Goal: Task Accomplishment & Management: Manage account settings

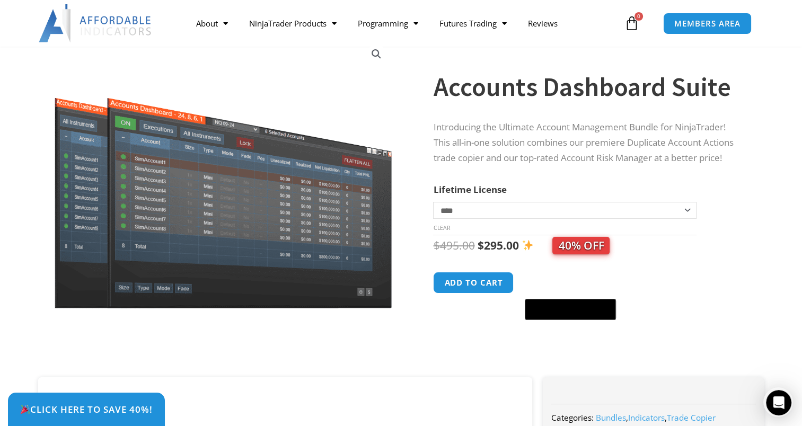
scroll to position [76, 0]
click at [686, 210] on select "**********" at bounding box center [564, 210] width 263 height 17
click at [433, 202] on select "**********" at bounding box center [564, 210] width 263 height 17
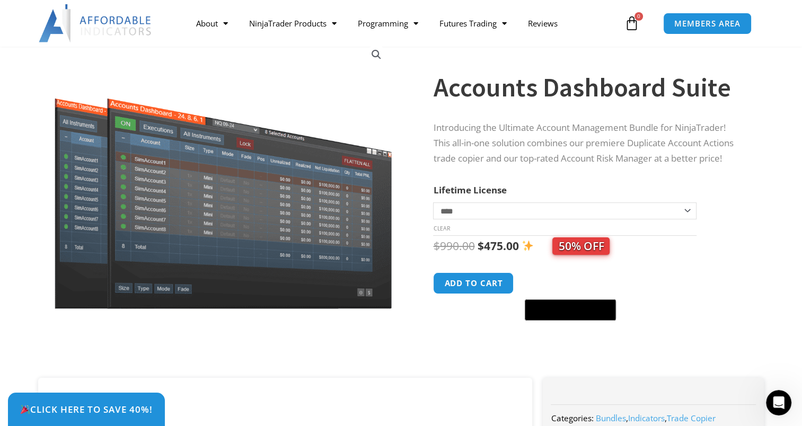
click at [688, 209] on select "**********" at bounding box center [564, 210] width 263 height 17
select select "*"
click at [433, 202] on select "**********" at bounding box center [564, 210] width 263 height 17
click at [776, 403] on icon "Open Intercom Messenger" at bounding box center [776, 401] width 17 height 17
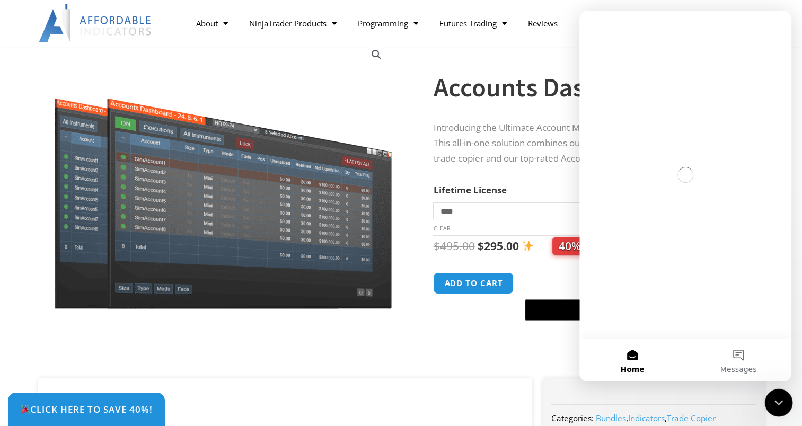
scroll to position [0, 0]
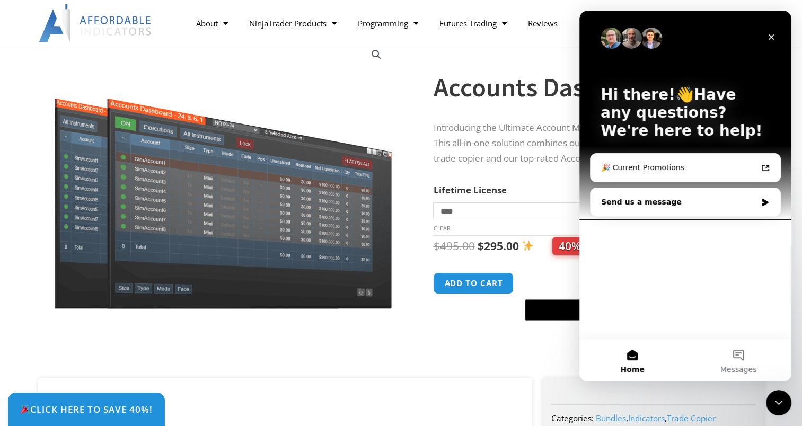
click at [765, 202] on icon "Intercom messenger" at bounding box center [765, 202] width 6 height 7
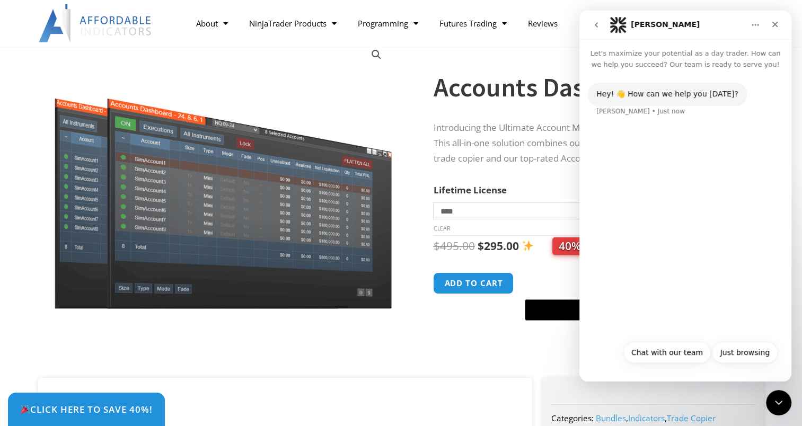
click at [632, 127] on div "Hey! 👋 How can we help you today? Solomon • Just now" at bounding box center [685, 106] width 195 height 47
click at [667, 352] on button "Chat with our team" at bounding box center [666, 352] width 87 height 21
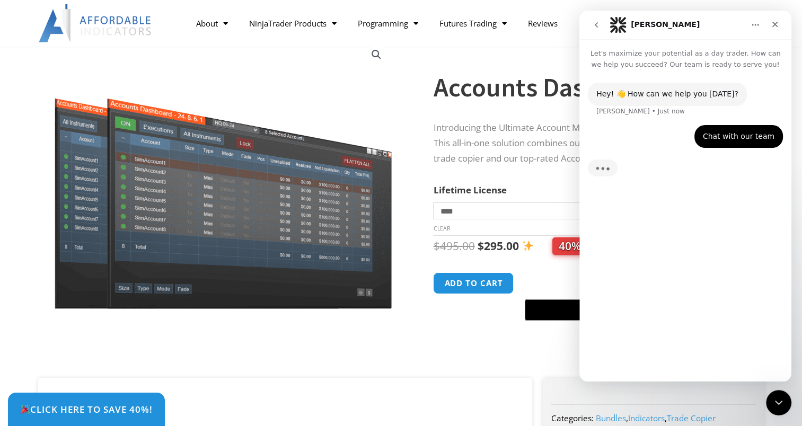
click at [648, 164] on div "Typing" at bounding box center [685, 174] width 195 height 41
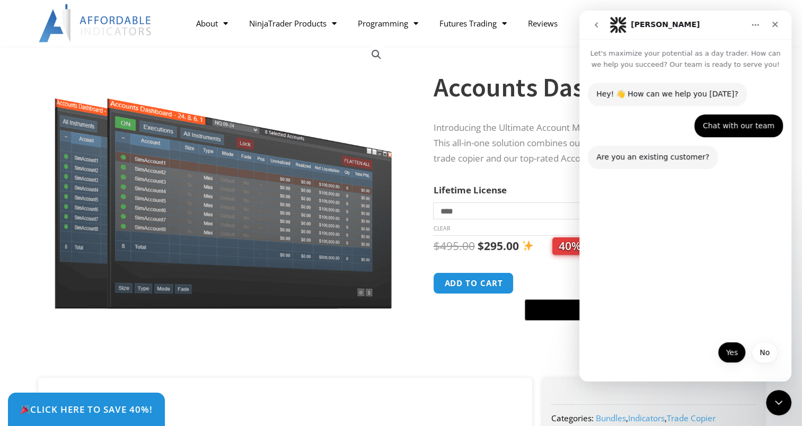
click at [733, 355] on button "Yes" at bounding box center [732, 352] width 28 height 21
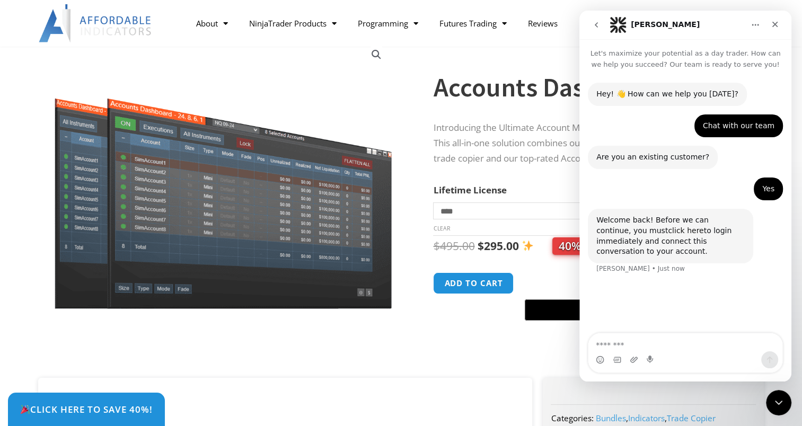
click at [668, 231] on link "click here" at bounding box center [686, 230] width 36 height 8
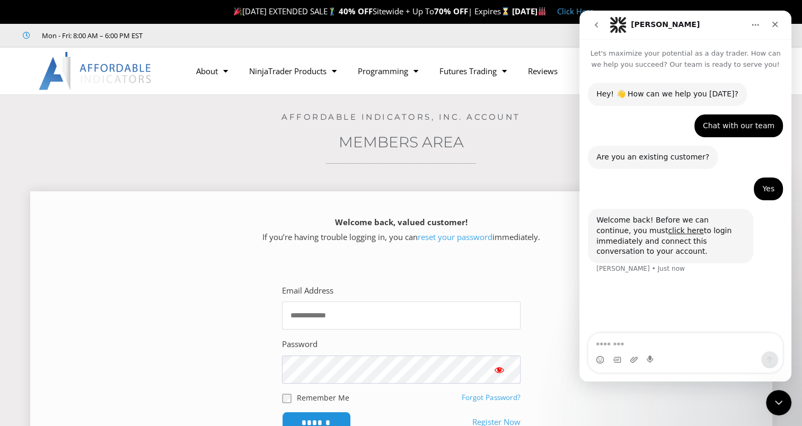
type input "**********"
click at [501, 368] on span "Show password" at bounding box center [499, 370] width 11 height 11
click at [323, 414] on input "******" at bounding box center [316, 422] width 73 height 23
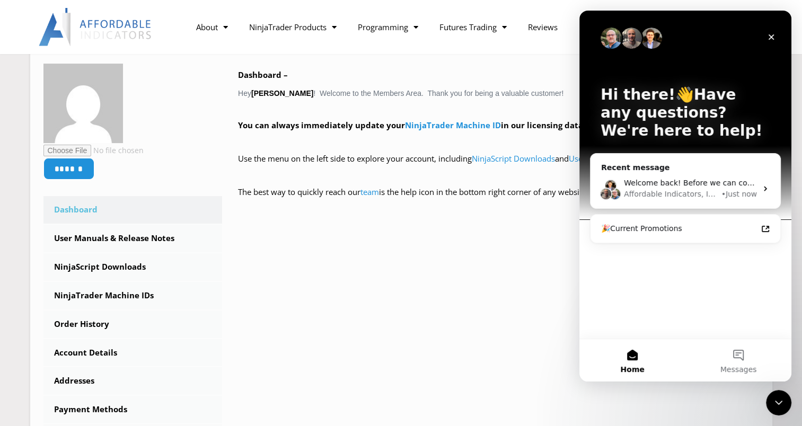
scroll to position [171, 0]
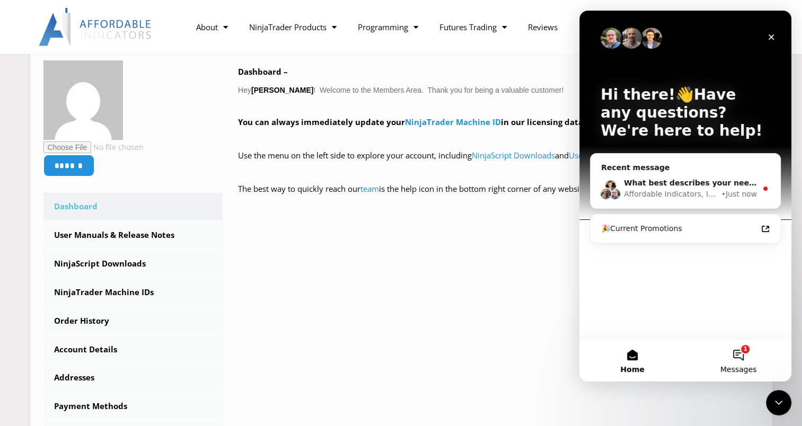
click at [739, 355] on button "1 Messages" at bounding box center [738, 360] width 106 height 42
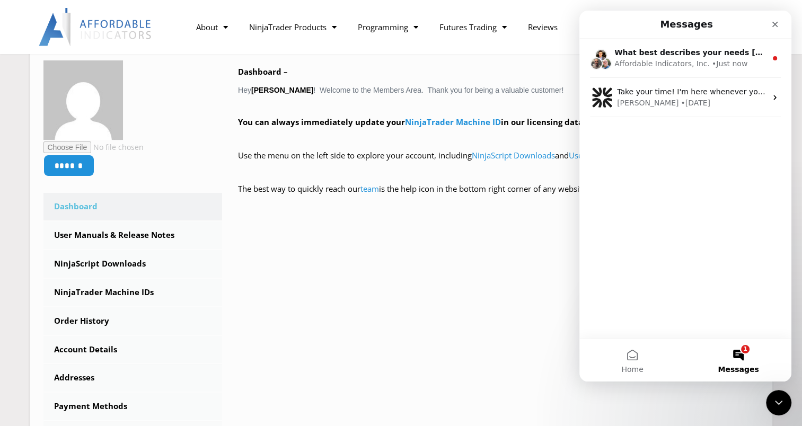
click at [658, 244] on div "What best describes your needs today? Affordable Indicators, Inc. • Just now Ta…" at bounding box center [685, 189] width 212 height 300
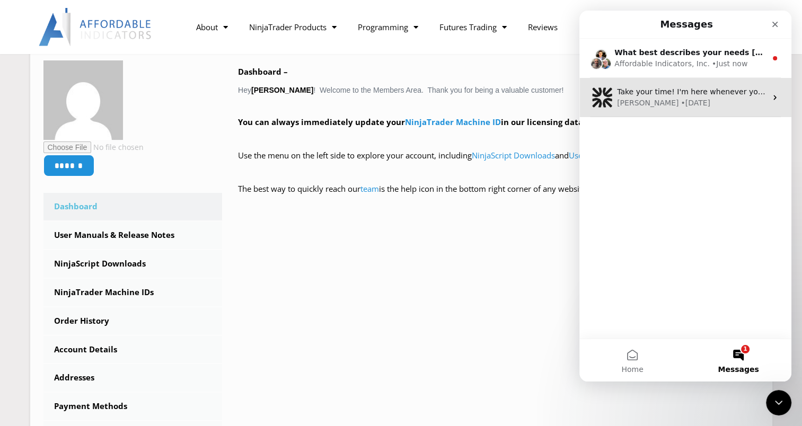
click at [680, 101] on div "• 2w ago" at bounding box center [695, 103] width 30 height 11
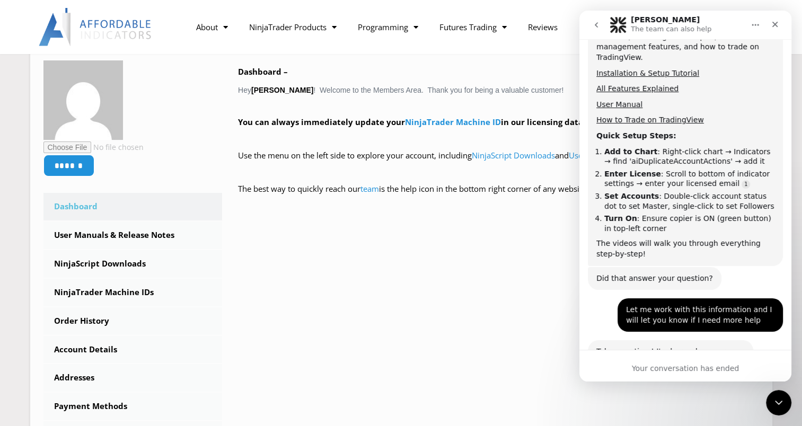
scroll to position [545, 0]
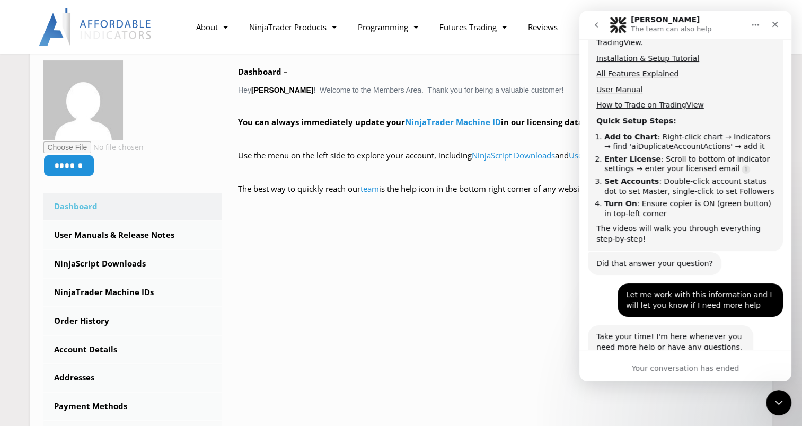
click at [672, 364] on div "Your conversation has ended" at bounding box center [685, 368] width 212 height 11
click at [642, 339] on div "Take your time! I'm here whenever you need more help or have any questions. Jus…" at bounding box center [685, 358] width 195 height 67
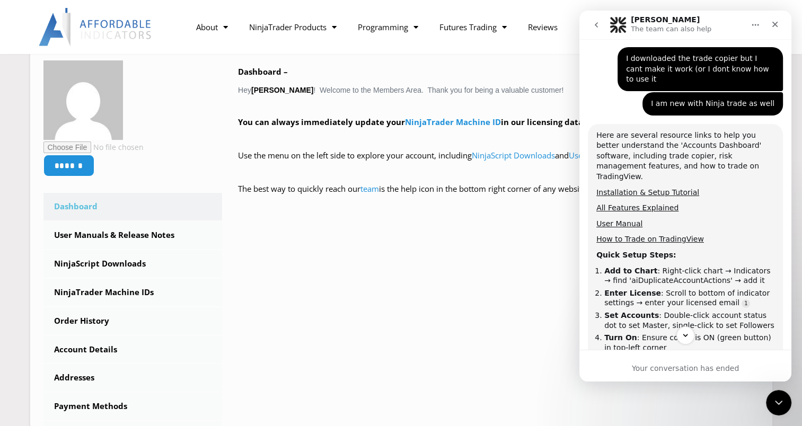
scroll to position [400, 0]
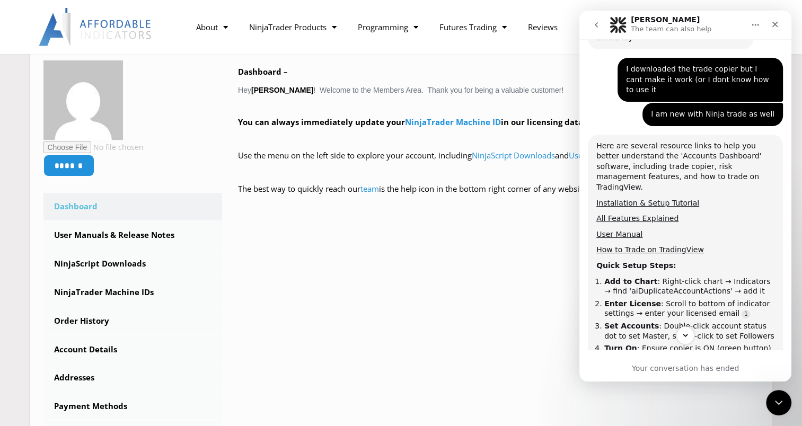
click at [673, 219] on div "Here are several resource links to help you better understand the 'Accounts Das…" at bounding box center [685, 265] width 178 height 249
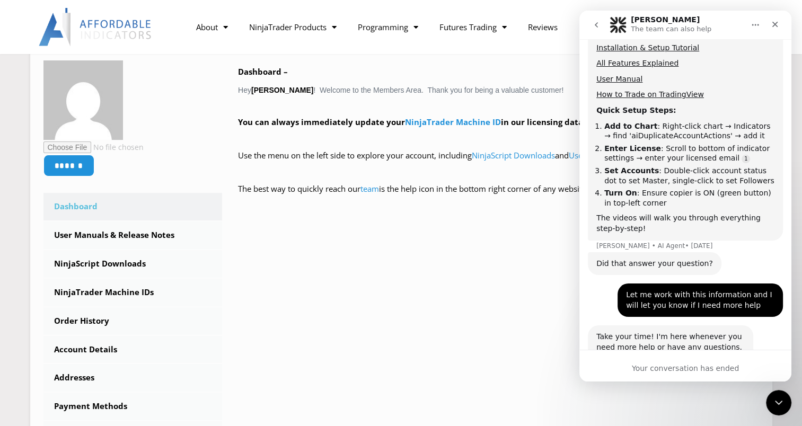
scroll to position [553, 0]
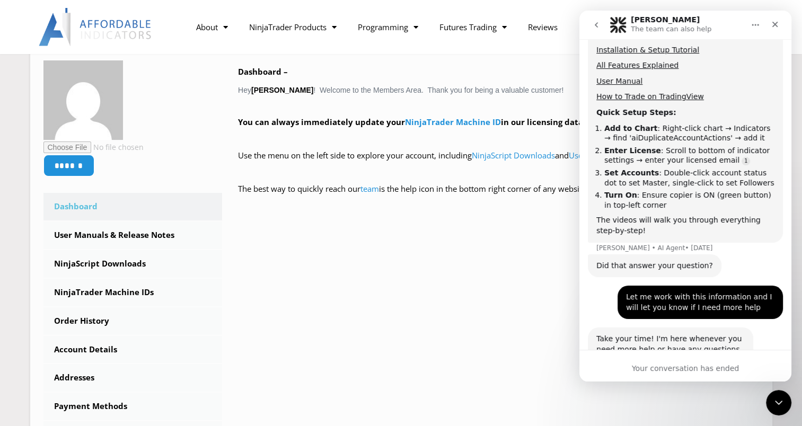
click at [658, 366] on div "Your conversation has ended" at bounding box center [685, 368] width 212 height 11
click at [457, 329] on div "****** Dashboard Subscriptions User Manuals & Release Notes NinjaScript Downloa…" at bounding box center [400, 254] width 715 height 388
click at [629, 365] on div "Your conversation has ended" at bounding box center [685, 368] width 212 height 11
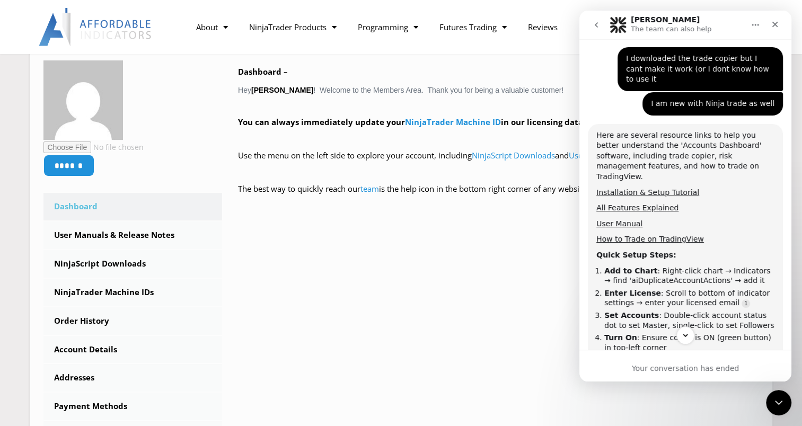
scroll to position [409, 0]
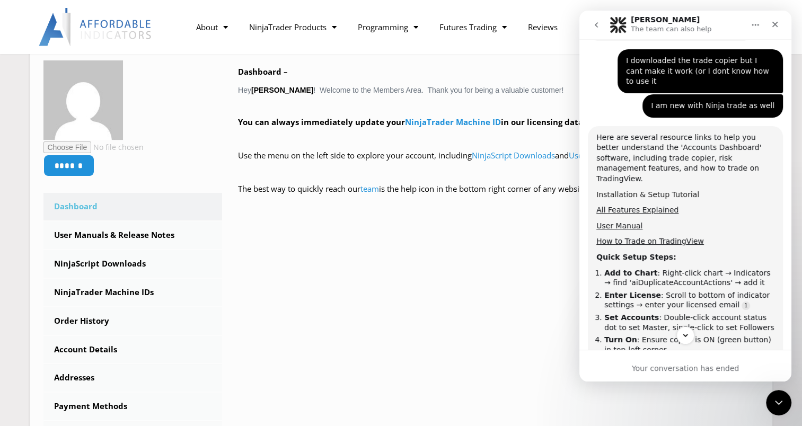
click at [638, 190] on link "Installation & Setup Tutorial" at bounding box center [647, 194] width 103 height 8
click at [395, 229] on div "****** Dashboard Subscriptions User Manuals & Release Notes NinjaScript Downloa…" at bounding box center [400, 254] width 715 height 388
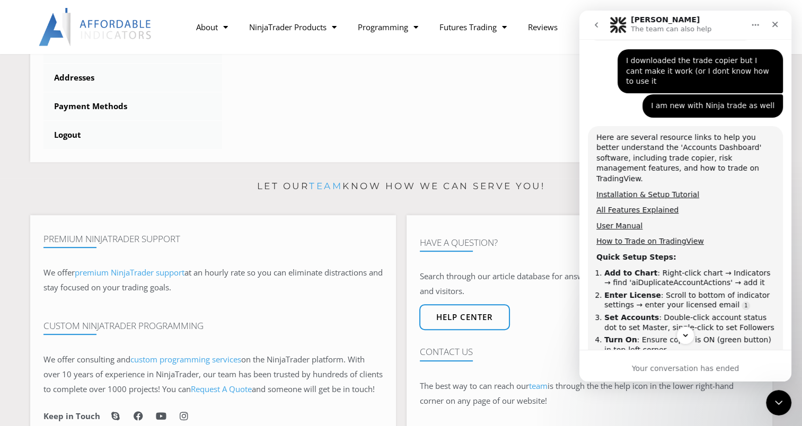
scroll to position [471, 0]
click at [776, 21] on icon "Close" at bounding box center [775, 24] width 8 height 8
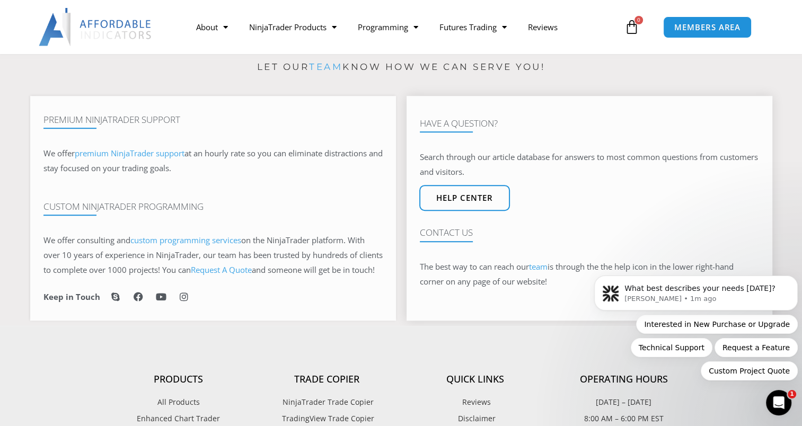
scroll to position [592, 0]
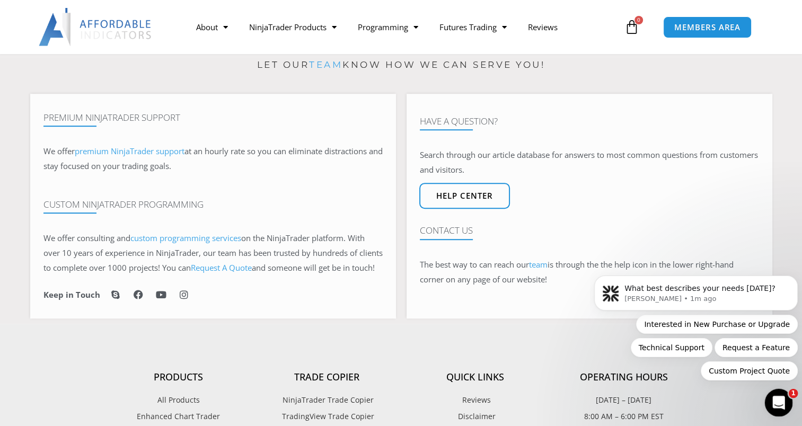
click at [774, 403] on icon "Open Intercom Messenger" at bounding box center [776, 401] width 17 height 17
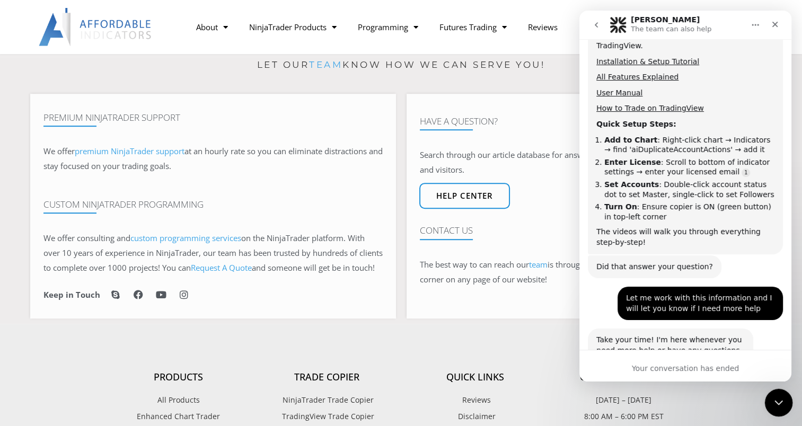
scroll to position [545, 0]
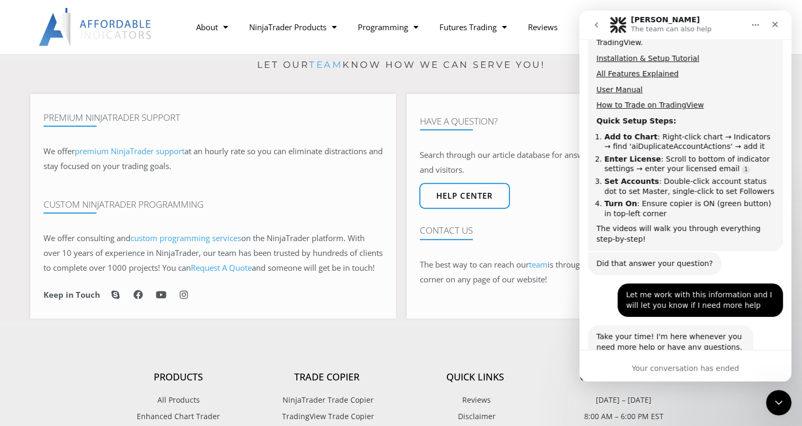
click at [686, 338] on div "Take your time! I'm here whenever you need more help or have any questions. Jus…" at bounding box center [685, 358] width 195 height 67
click at [697, 365] on div "Your conversation has ended" at bounding box center [685, 368] width 212 height 11
click at [695, 334] on div "Take your time! I'm here whenever you need more help or have any questions. Jus…" at bounding box center [685, 358] width 195 height 67
click at [704, 325] on div "Take your time! I'm here whenever you need more help or have any questions. Jus…" at bounding box center [685, 358] width 195 height 67
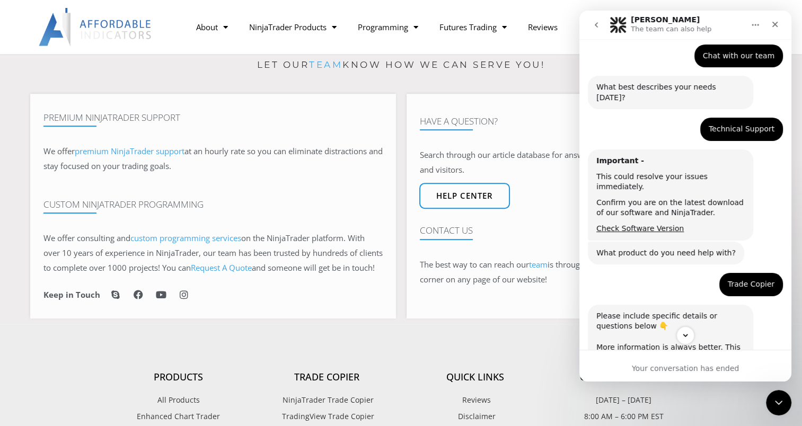
scroll to position [68, 0]
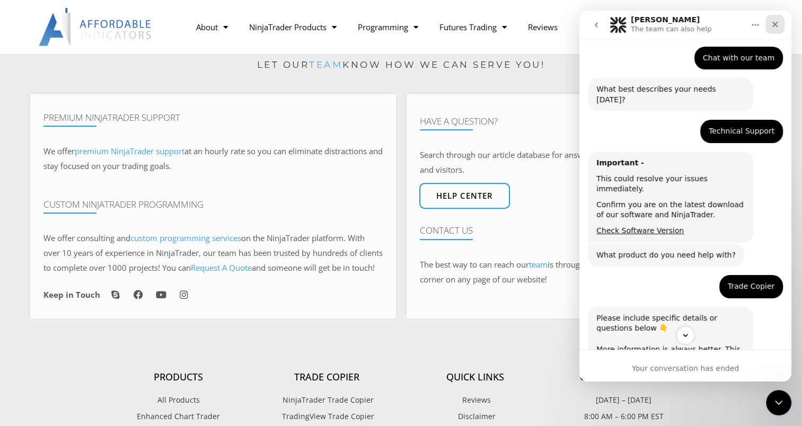
click at [777, 22] on icon "Close" at bounding box center [775, 24] width 8 height 8
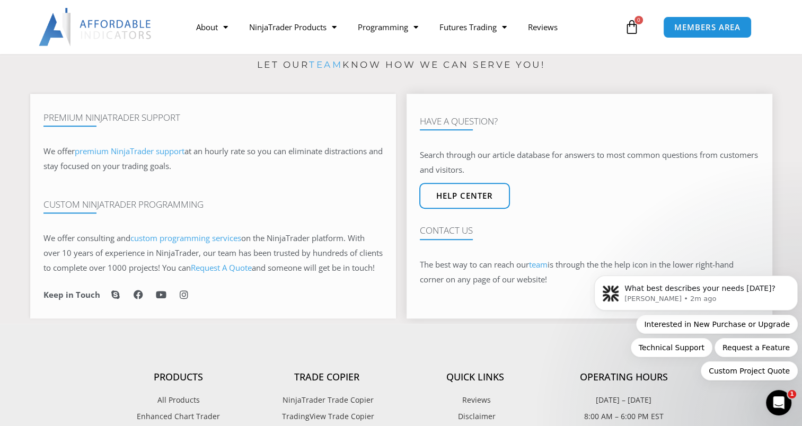
scroll to position [0, 0]
click at [699, 351] on button "Technical Support" at bounding box center [672, 347] width 82 height 19
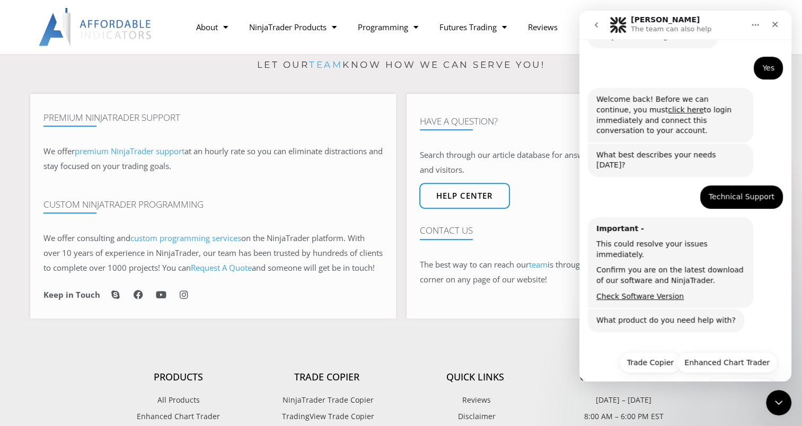
scroll to position [125, 0]
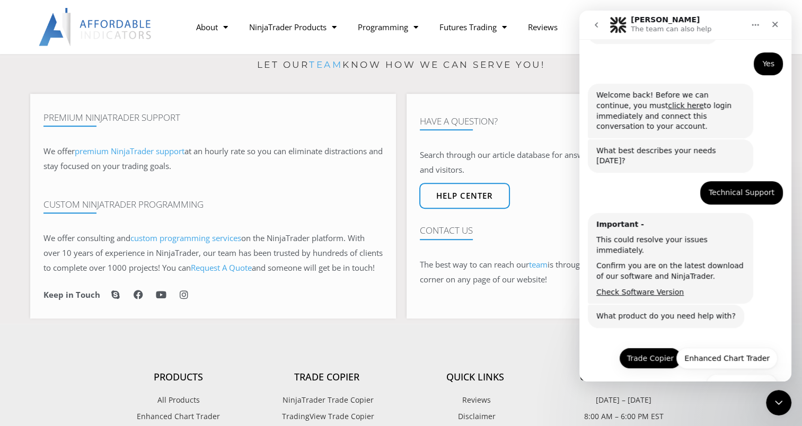
click at [649, 348] on button "Trade Copier" at bounding box center [650, 358] width 63 height 21
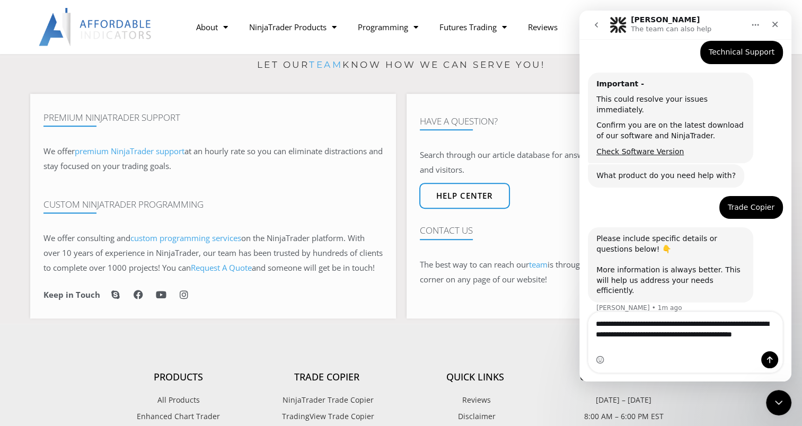
scroll to position [276, 0]
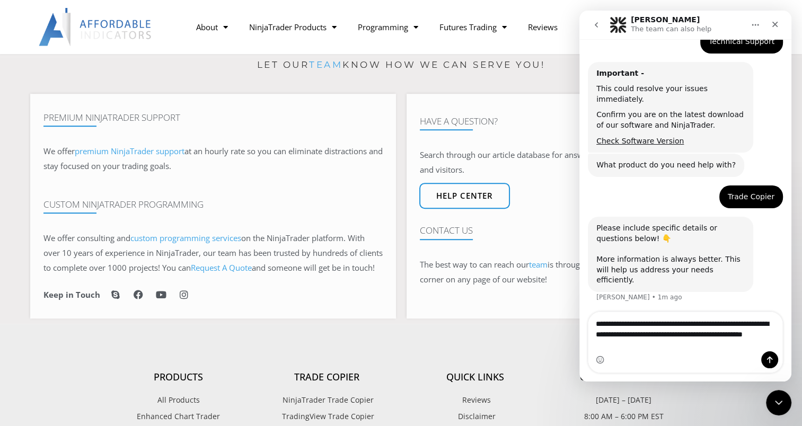
type textarea "**********"
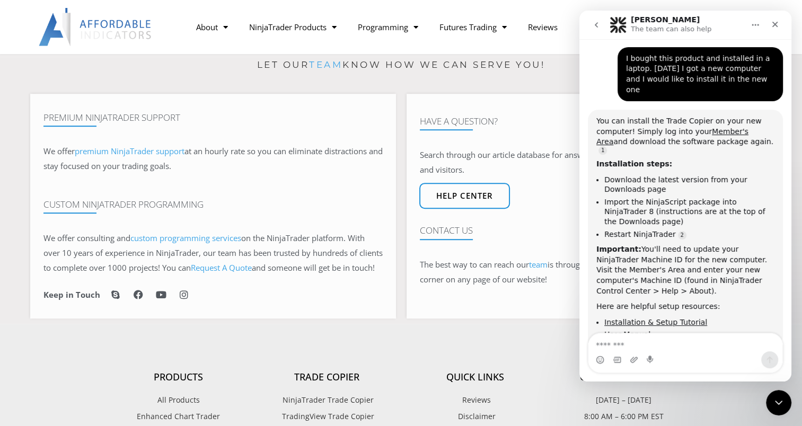
scroll to position [530, 0]
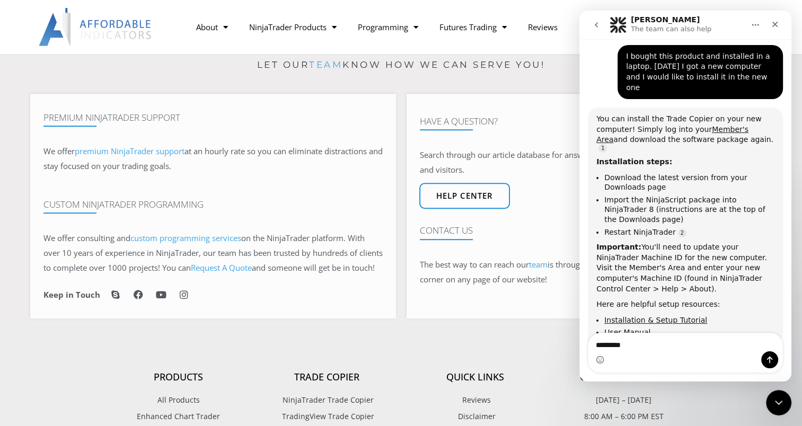
type textarea "**********"
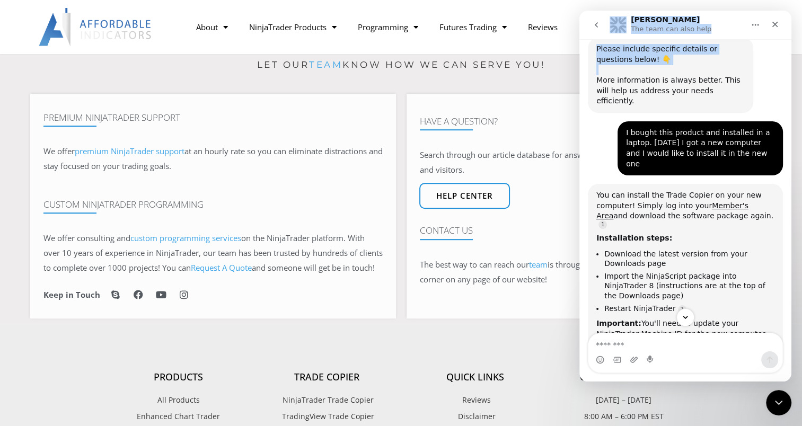
scroll to position [452, 0]
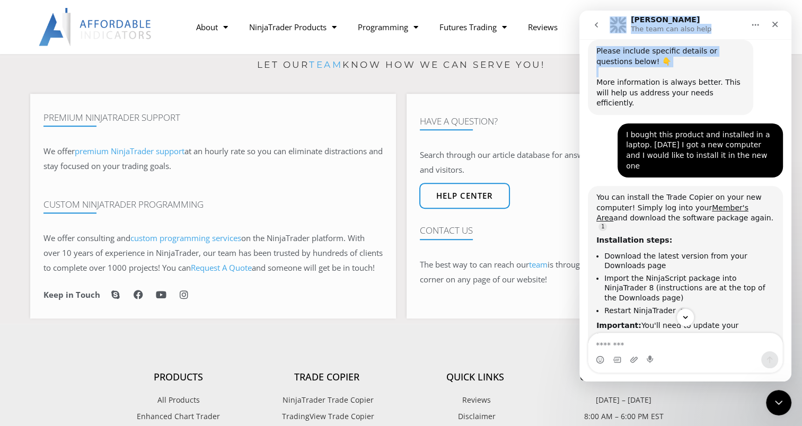
drag, startPoint x: 582, startPoint y: 15, endPoint x: 582, endPoint y: 47, distance: 31.8
click at [582, 47] on div "Solomon The team can also help Let's maximize your potential as a day trader. H…" at bounding box center [685, 196] width 212 height 371
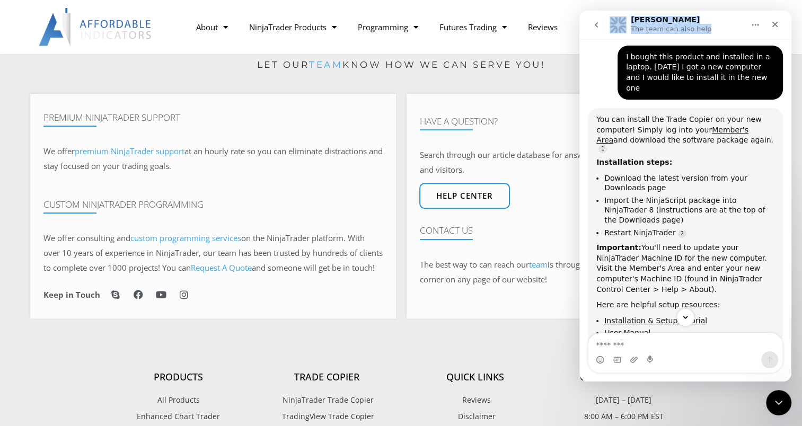
scroll to position [529, 0]
click at [590, 31] on button "go back" at bounding box center [596, 25] width 20 height 20
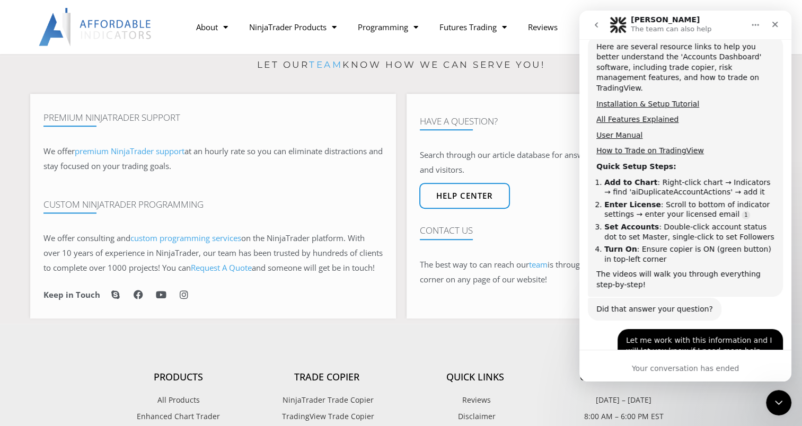
scroll to position [545, 0]
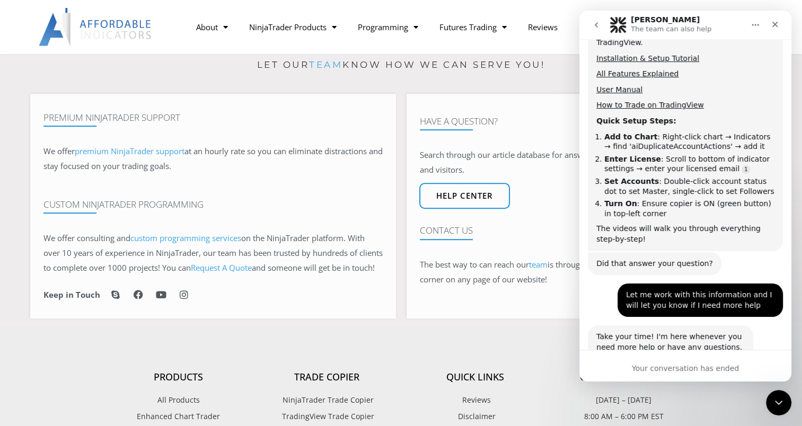
click at [592, 30] on button "go back" at bounding box center [596, 25] width 20 height 20
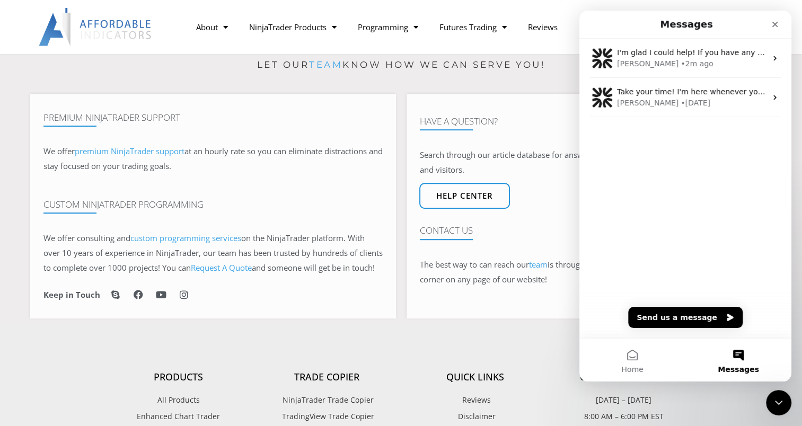
scroll to position [0, 0]
click at [782, 25] on div "Close" at bounding box center [774, 24] width 19 height 19
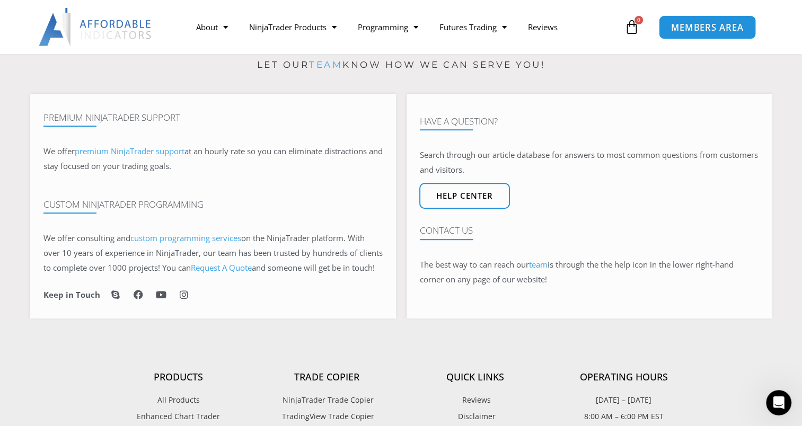
click at [701, 28] on span "MEMBERS AREA" at bounding box center [707, 27] width 73 height 9
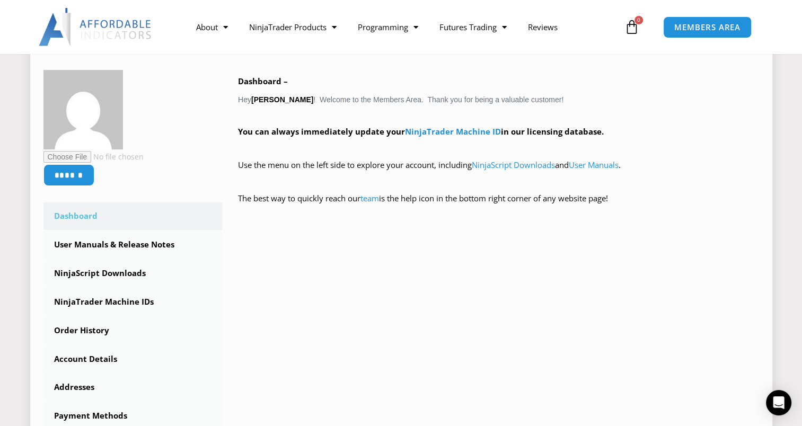
scroll to position [161, 0]
click at [81, 215] on link "Dashboard" at bounding box center [132, 217] width 179 height 28
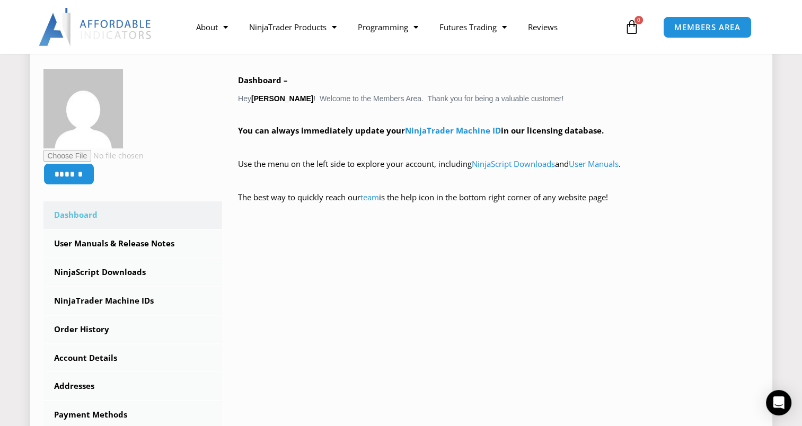
scroll to position [163, 0]
click at [117, 271] on link "NinjaScript Downloads" at bounding box center [132, 272] width 179 height 28
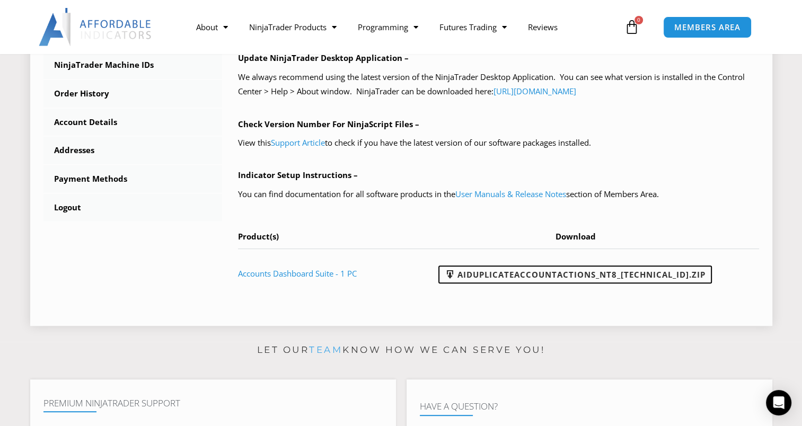
scroll to position [387, 0]
click at [505, 272] on link "AIDuplicateAccountActions_NT8_[TECHNICAL_ID].zip" at bounding box center [574, 275] width 273 height 18
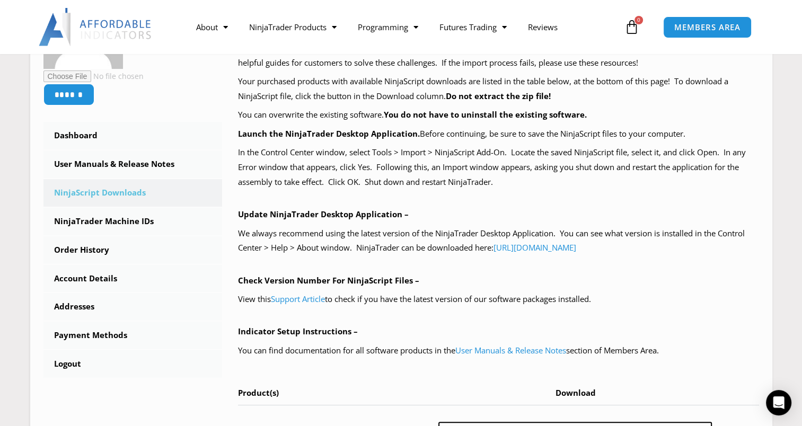
scroll to position [231, 0]
click at [113, 220] on link "NinjaTrader Machine IDs" at bounding box center [132, 222] width 179 height 28
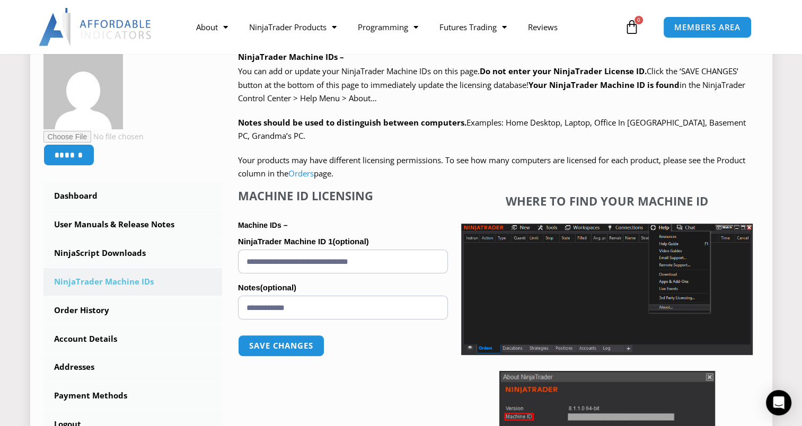
scroll to position [171, 0]
drag, startPoint x: 403, startPoint y: 261, endPoint x: 223, endPoint y: 256, distance: 180.8
click at [223, 256] on div "NinjaTrader Machine IDs – We are transitioning all NinjaTrader software package…" at bounding box center [490, 289] width 537 height 481
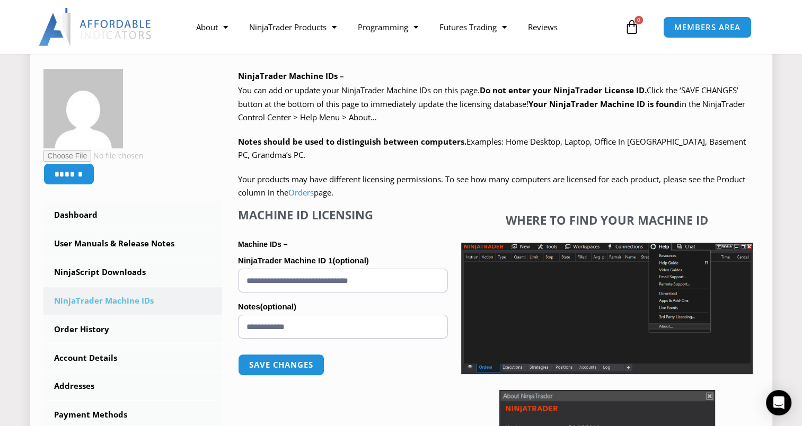
scroll to position [151, 0]
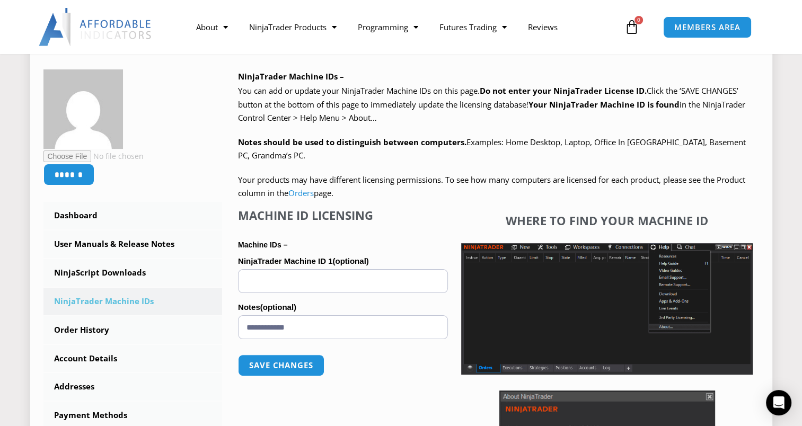
paste input "**********"
type input "**********"
drag, startPoint x: 300, startPoint y: 329, endPoint x: 224, endPoint y: 322, distance: 76.7
click at [224, 322] on div "NinjaTrader Machine IDs – We are transitioning all NinjaTrader software package…" at bounding box center [490, 309] width 537 height 481
type input "*******"
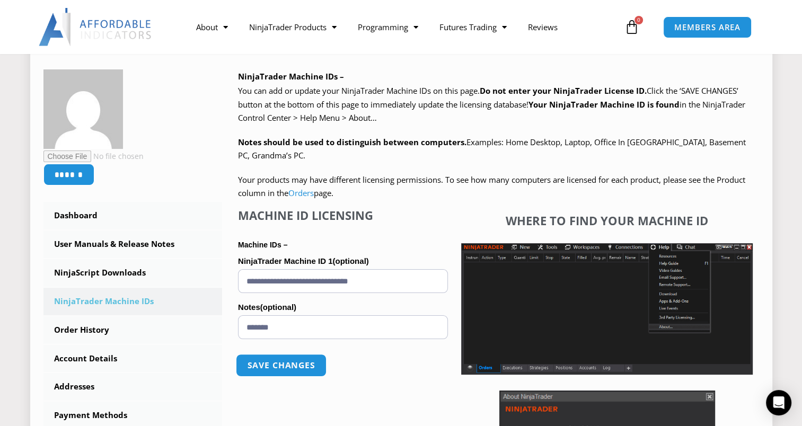
click at [296, 367] on button "Save changes" at bounding box center [281, 365] width 91 height 23
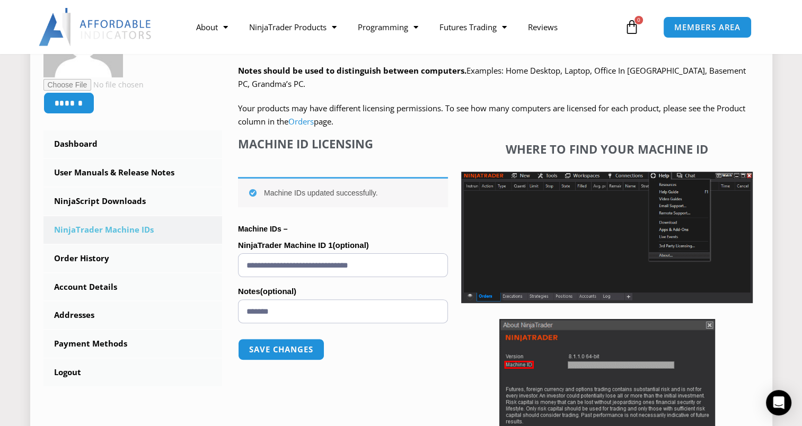
scroll to position [228, 0]
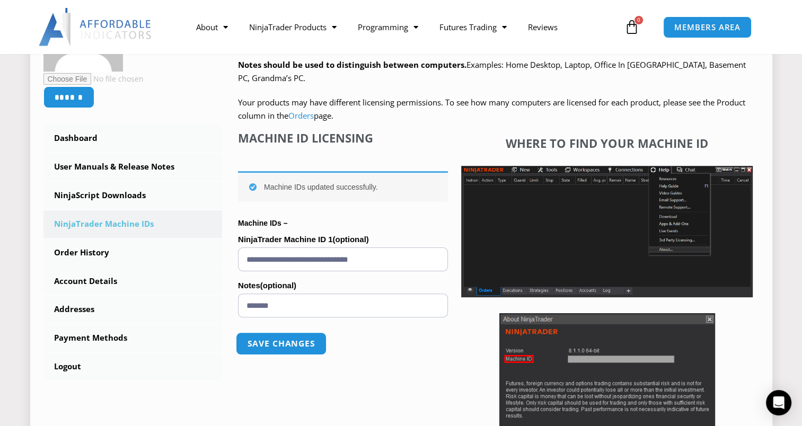
click at [291, 338] on button "Save changes" at bounding box center [281, 343] width 91 height 23
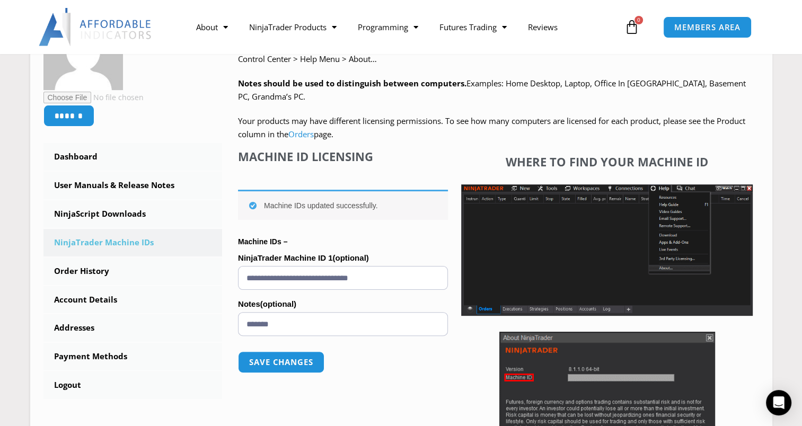
scroll to position [210, 0]
click at [109, 213] on link "NinjaScript Downloads" at bounding box center [132, 214] width 179 height 28
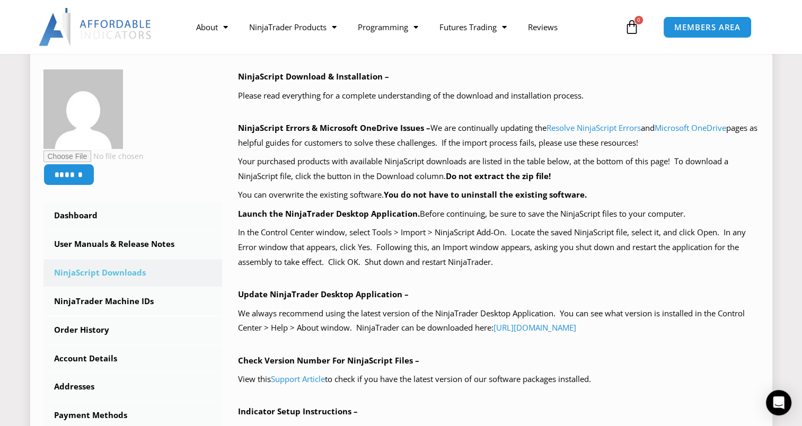
scroll to position [155, 0]
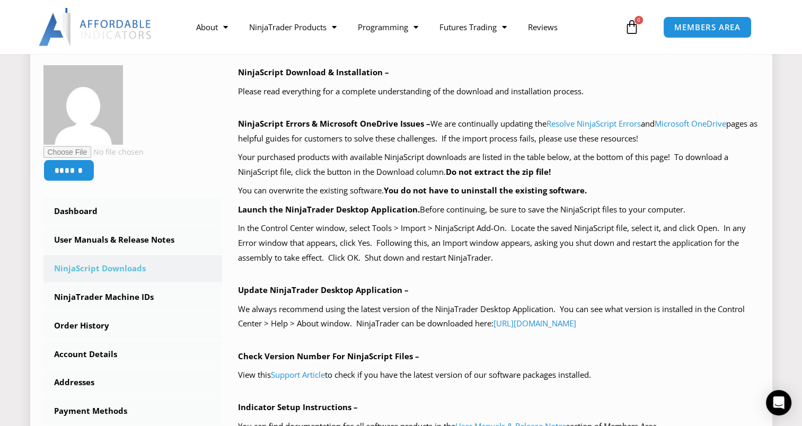
click at [75, 269] on link "NinjaScript Downloads" at bounding box center [132, 269] width 179 height 28
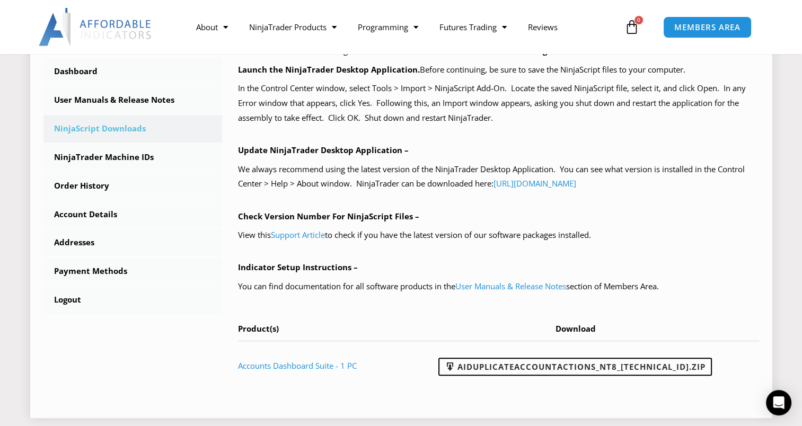
scroll to position [296, 0]
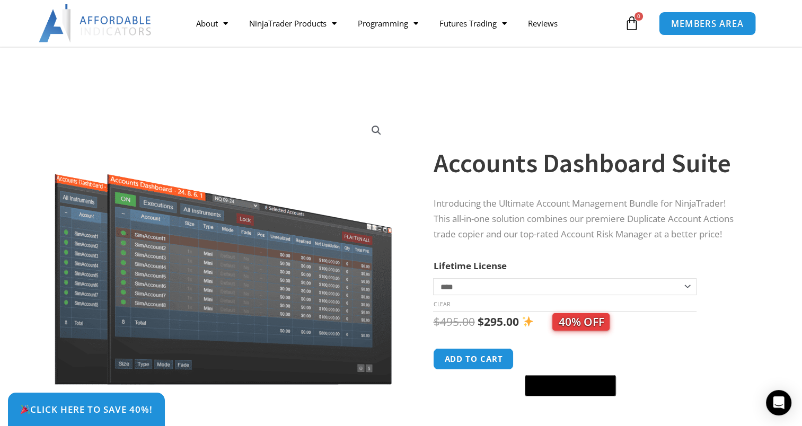
click at [537, 22] on span "MEMBERS AREA" at bounding box center [707, 23] width 73 height 9
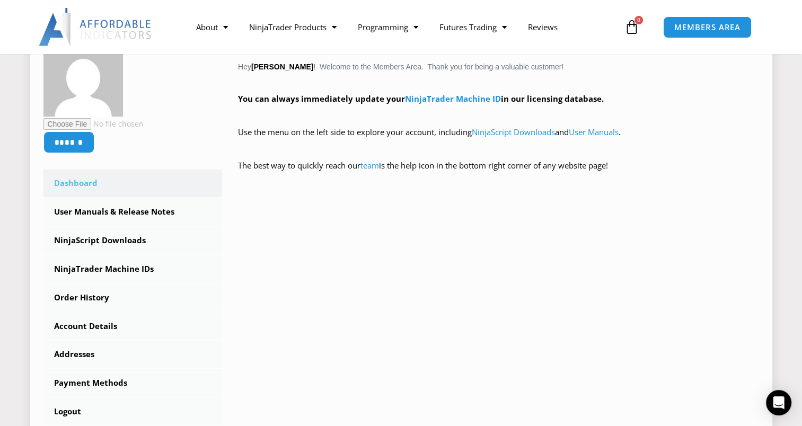
scroll to position [204, 0]
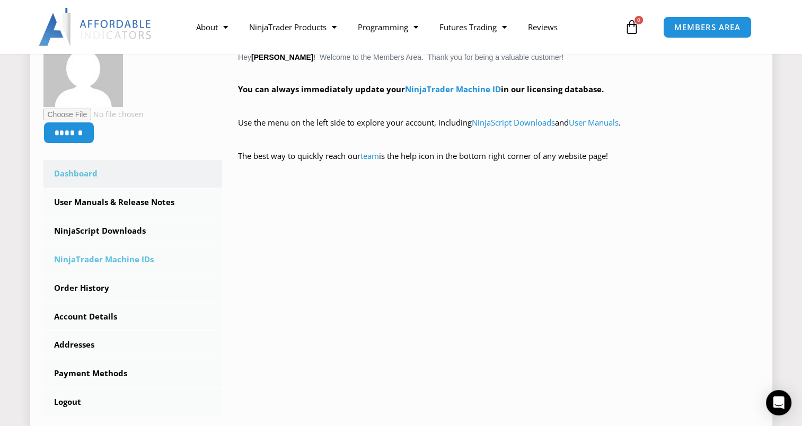
click at [129, 259] on link "NinjaTrader Machine IDs" at bounding box center [132, 260] width 179 height 28
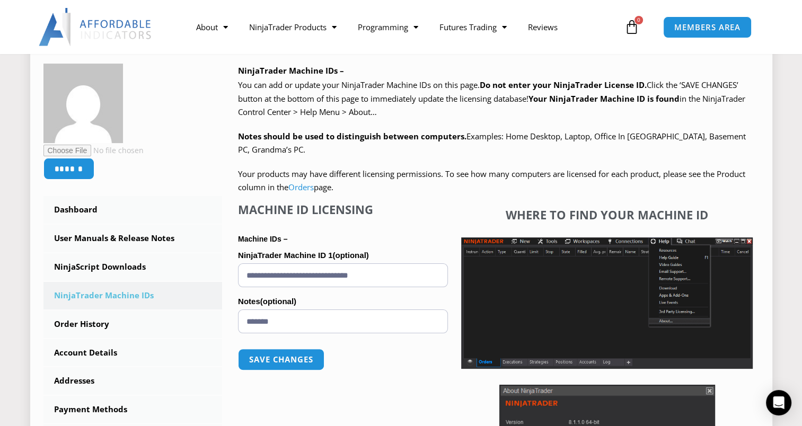
scroll to position [156, 0]
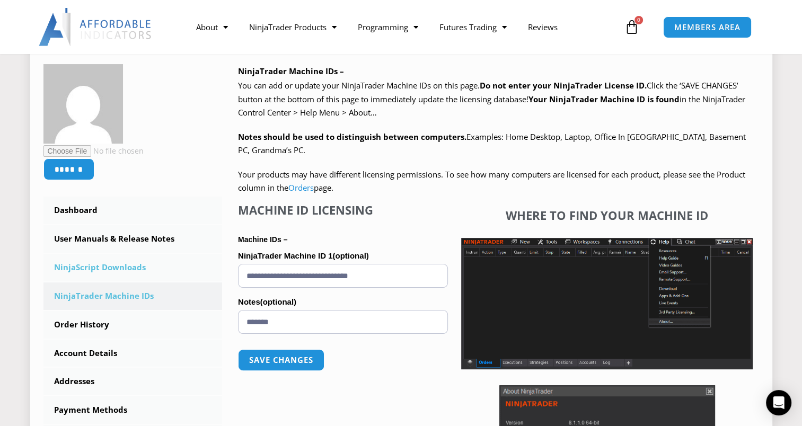
click at [135, 268] on link "NinjaScript Downloads" at bounding box center [132, 268] width 179 height 28
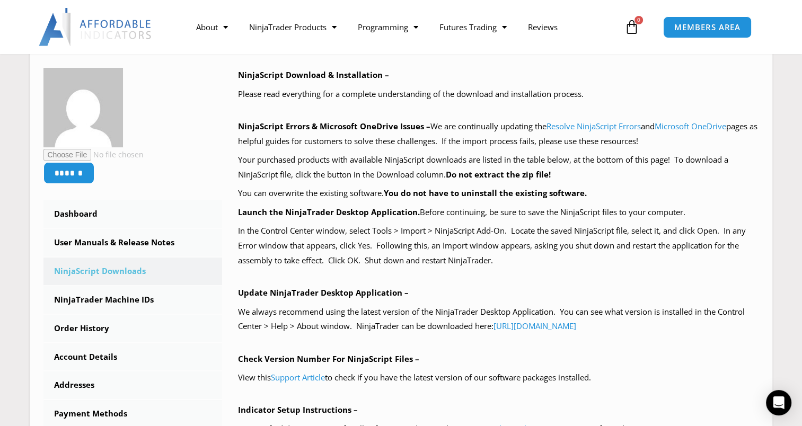
scroll to position [153, 0]
click at [117, 269] on link "NinjaScript Downloads" at bounding box center [132, 271] width 179 height 28
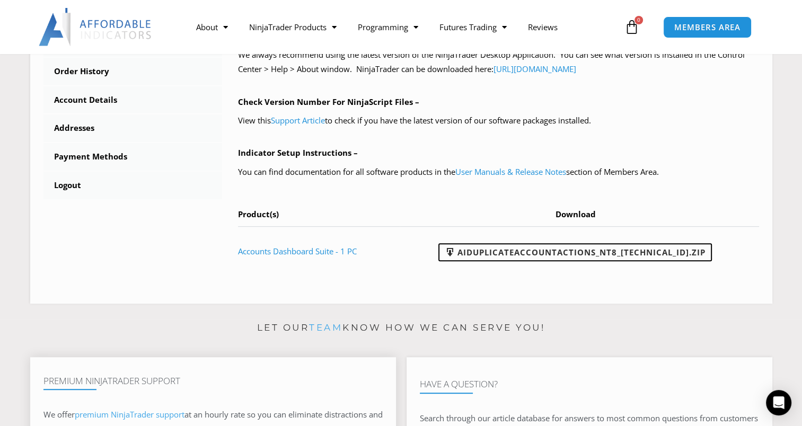
scroll to position [409, 0]
click at [591, 251] on link "AIDuplicateAccountActions_NT8_[TECHNICAL_ID].zip" at bounding box center [574, 253] width 273 height 18
click at [263, 252] on link "Accounts Dashboard Suite - 1 PC" at bounding box center [297, 251] width 119 height 11
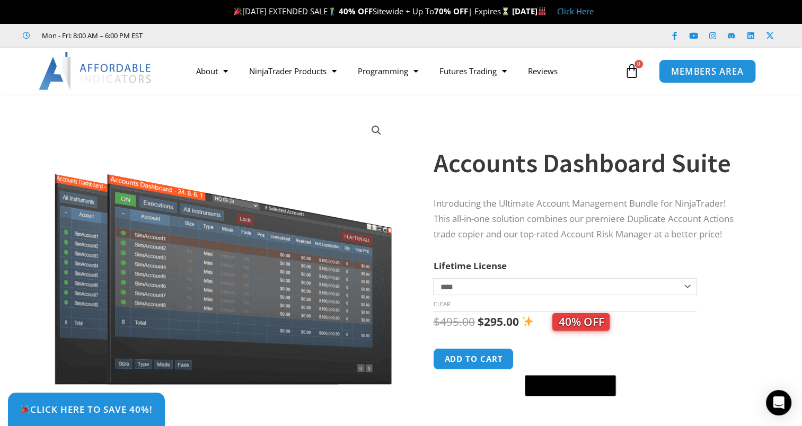
click at [709, 80] on link "MEMBERS AREA" at bounding box center [707, 71] width 97 height 24
click at [711, 67] on span "MEMBERS AREA" at bounding box center [707, 71] width 73 height 9
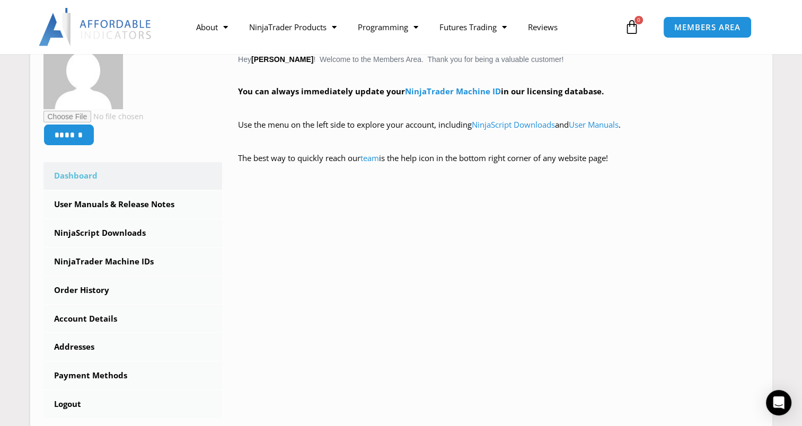
scroll to position [202, 0]
click at [112, 231] on link "NinjaScript Downloads" at bounding box center [132, 233] width 179 height 28
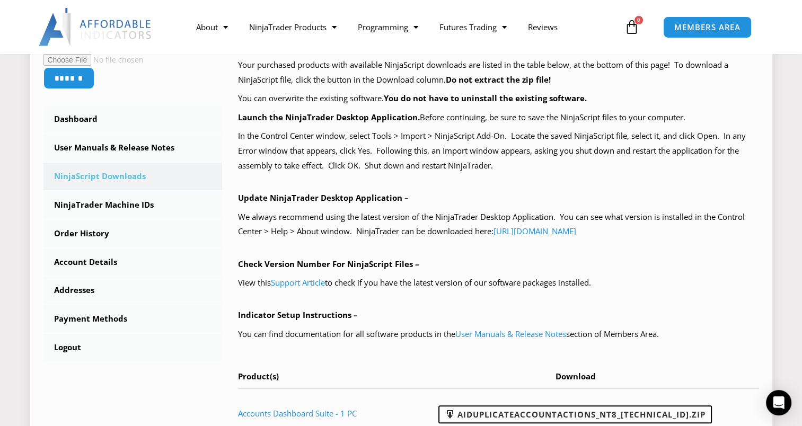
scroll to position [247, 0]
click at [548, 233] on link "[URL][DOMAIN_NAME]" at bounding box center [534, 231] width 83 height 11
